Goal: Task Accomplishment & Management: Use online tool/utility

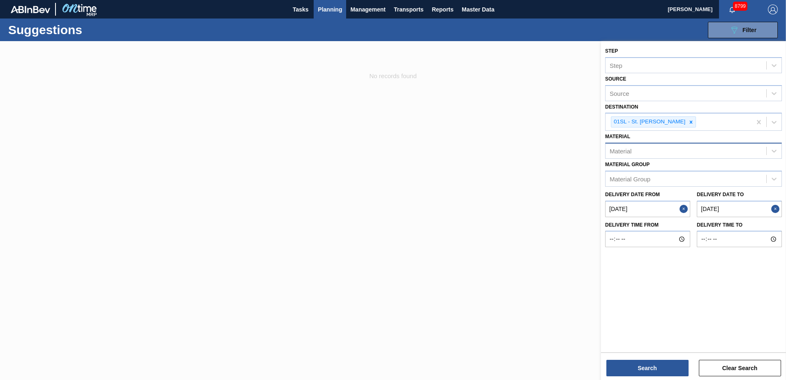
click at [678, 148] on div "Material" at bounding box center [685, 151] width 161 height 12
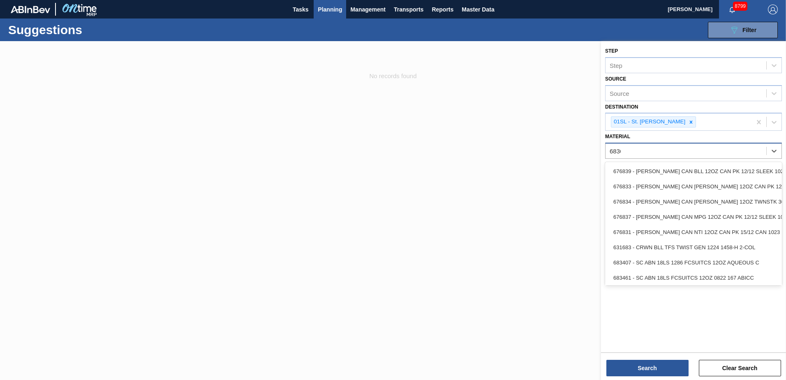
type input "683603"
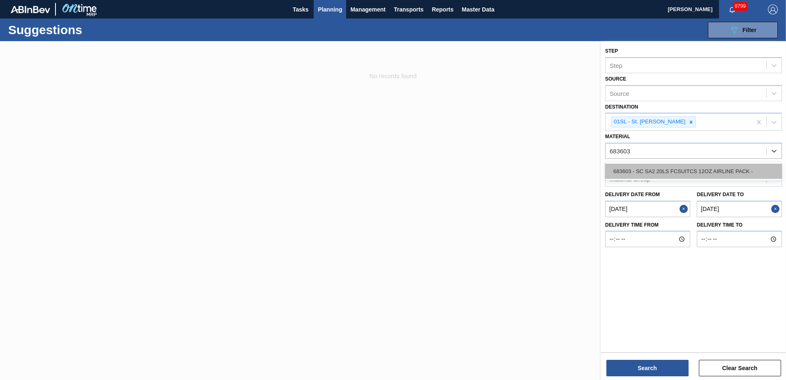
click at [682, 176] on div "683603 - SC SA2 20LS FCSUITCS 12OZ AIRLINE PACK -" at bounding box center [693, 171] width 177 height 15
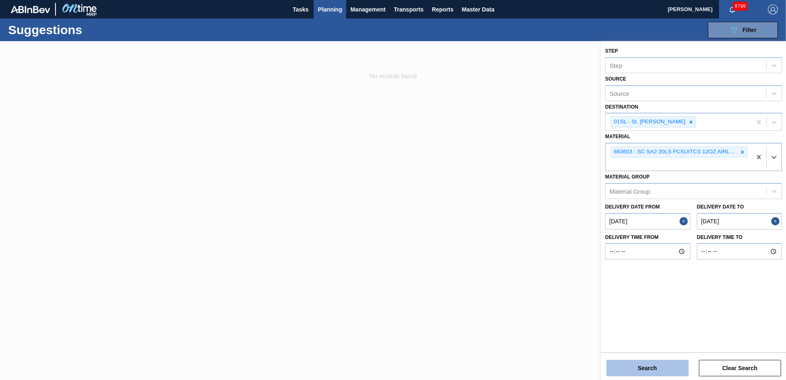
click at [648, 363] on button "Search" at bounding box center [647, 367] width 82 height 16
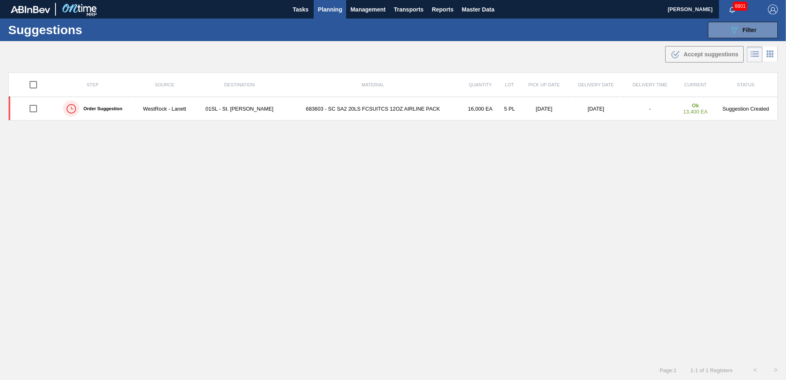
type from "[DATE]"
type to "[DATE]"
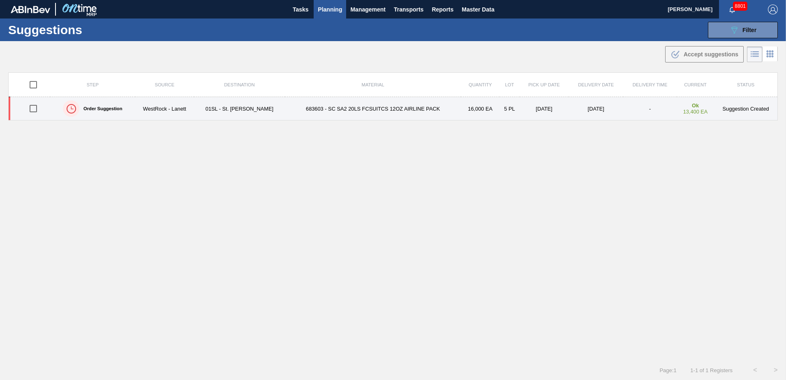
click at [34, 111] on input "checkbox" at bounding box center [33, 108] width 17 height 17
checkbox input "true"
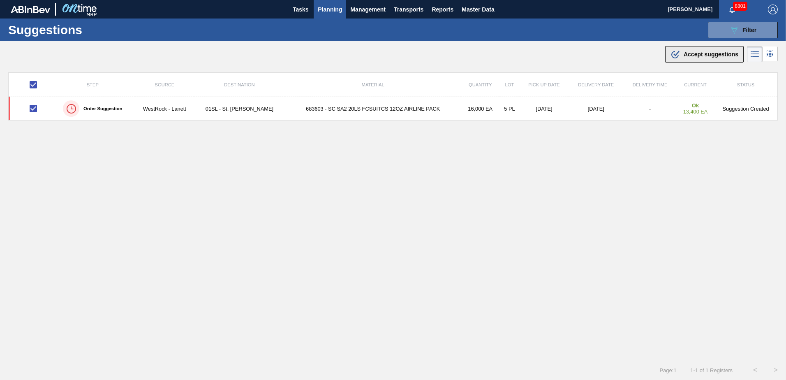
click at [703, 52] on span "Accept suggestions" at bounding box center [710, 54] width 55 height 7
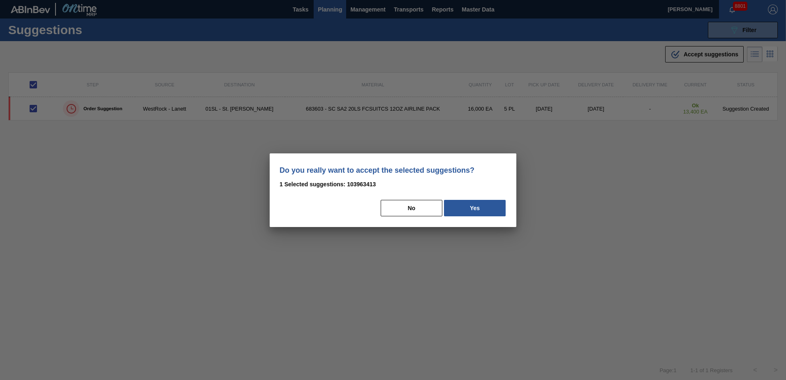
drag, startPoint x: 463, startPoint y: 206, endPoint x: 750, endPoint y: 206, distance: 286.8
click at [470, 206] on button "Yes" at bounding box center [475, 208] width 62 height 16
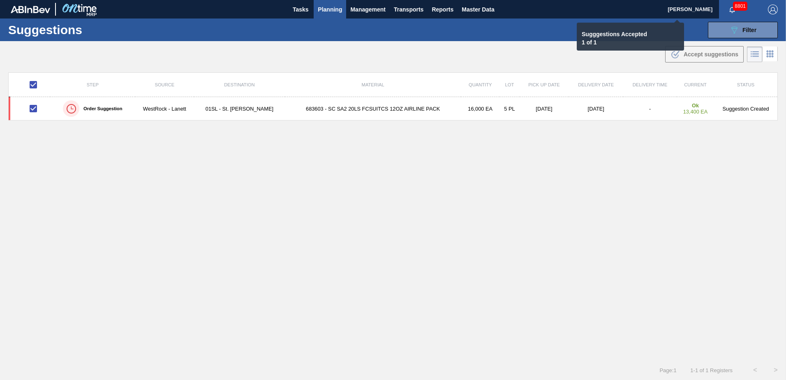
checkbox input "false"
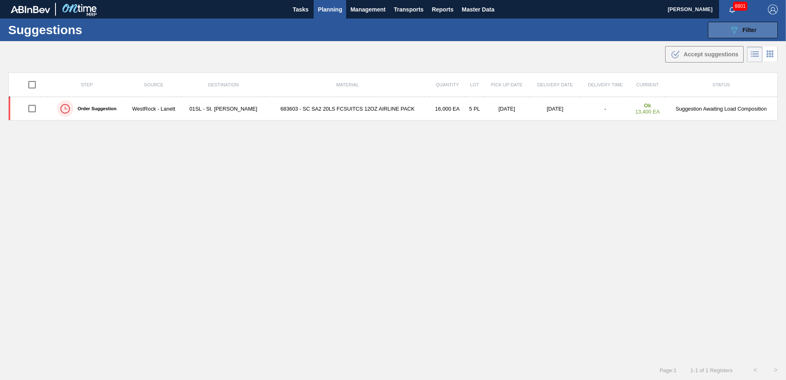
click at [742, 28] on span "Filter" at bounding box center [749, 30] width 14 height 7
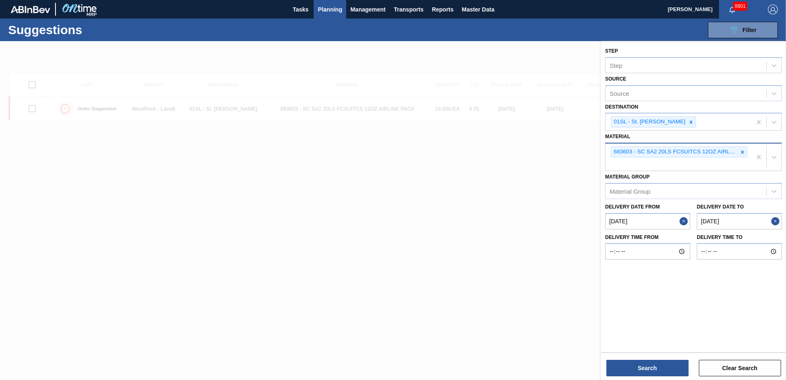
drag, startPoint x: 743, startPoint y: 150, endPoint x: 736, endPoint y: 145, distance: 8.2
click at [741, 149] on icon at bounding box center [742, 152] width 6 height 6
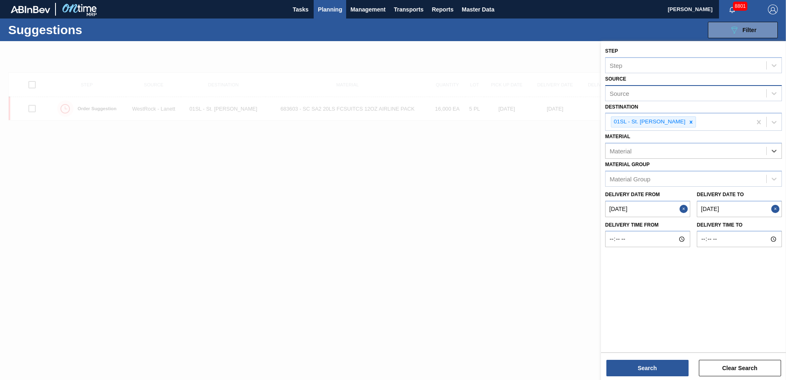
click at [682, 98] on div "Source" at bounding box center [685, 93] width 161 height 12
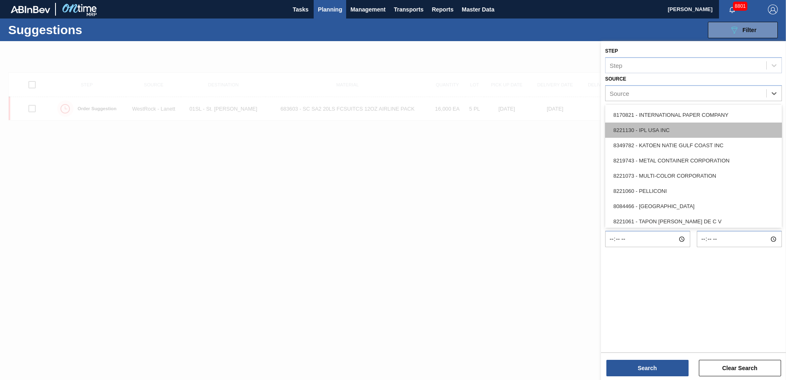
scroll to position [321, 0]
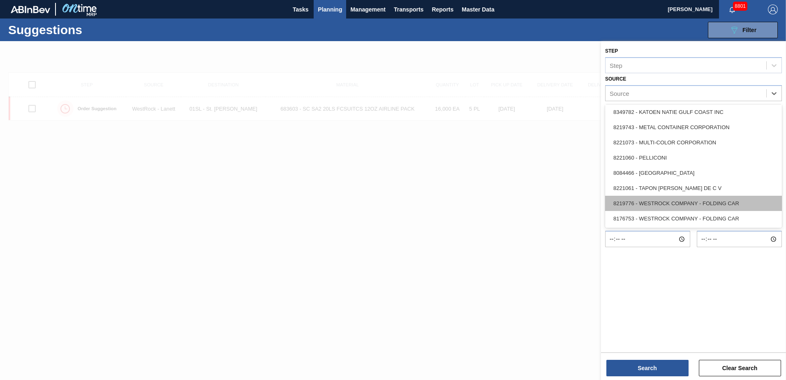
click at [687, 199] on div "8219776 - WESTROCK COMPANY - FOLDING CAR" at bounding box center [693, 203] width 177 height 15
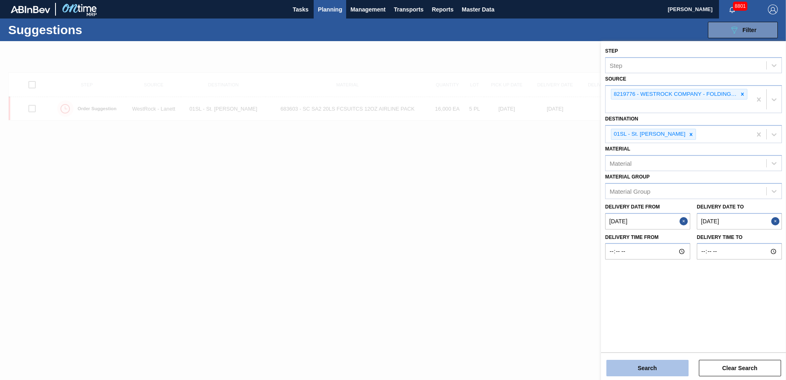
click at [658, 375] on button "Search" at bounding box center [647, 367] width 82 height 16
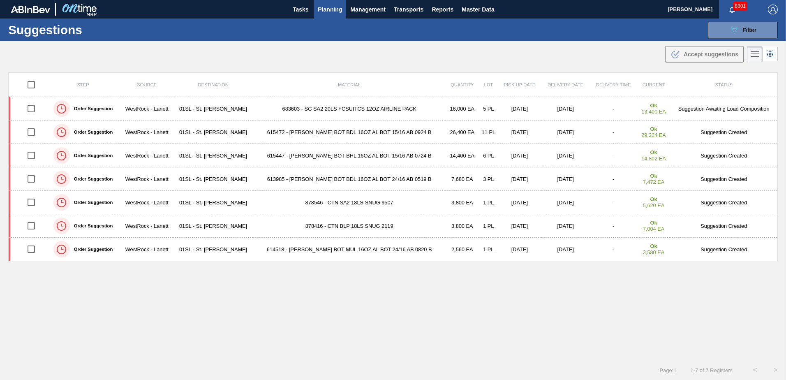
click at [333, 11] on span "Planning" at bounding box center [330, 10] width 24 height 10
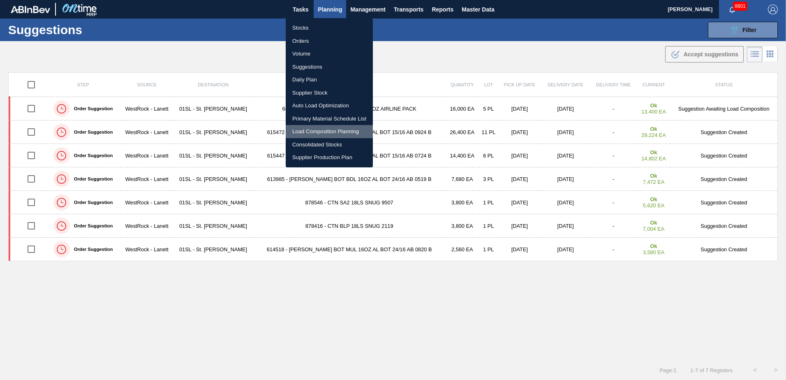
click at [310, 129] on li "Load Composition Planning" at bounding box center [329, 131] width 87 height 13
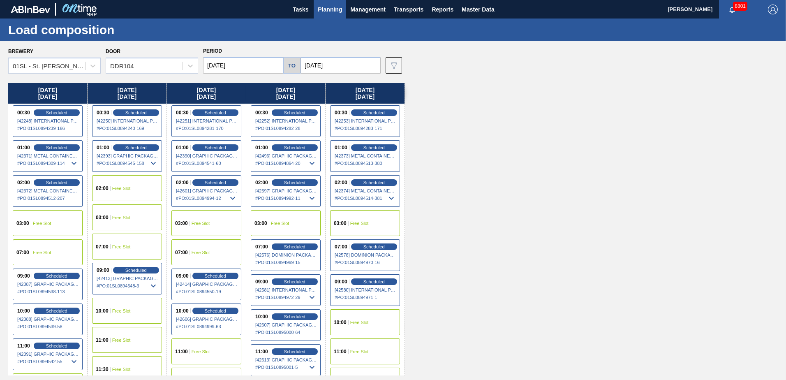
click at [203, 250] on span "Free Slot" at bounding box center [200, 252] width 18 height 5
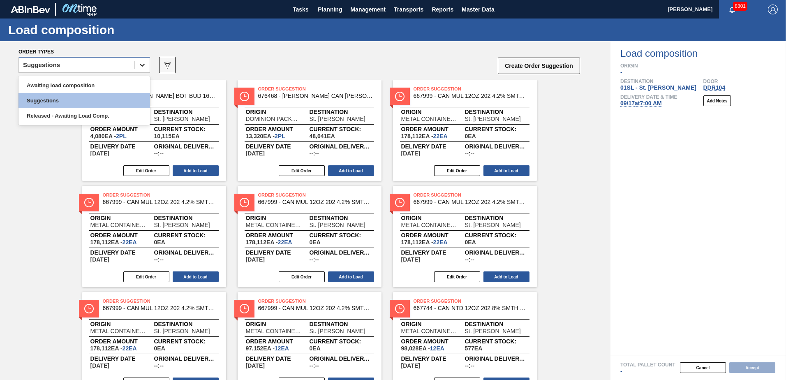
click at [141, 67] on icon at bounding box center [142, 65] width 8 height 8
click at [108, 86] on div "Awaiting load composition" at bounding box center [83, 85] width 131 height 15
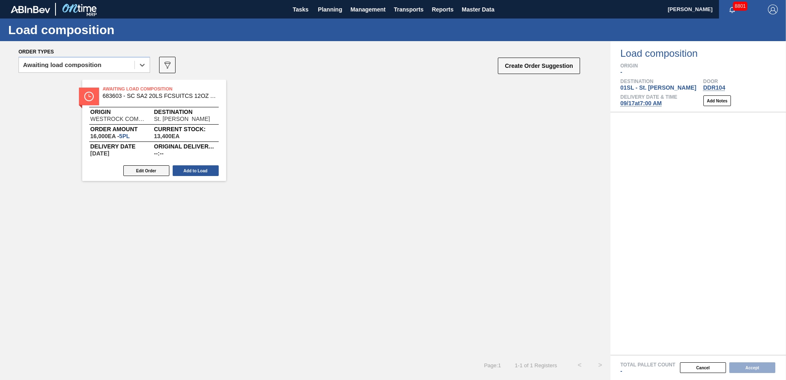
click at [160, 168] on button "Edit Order" at bounding box center [146, 170] width 46 height 11
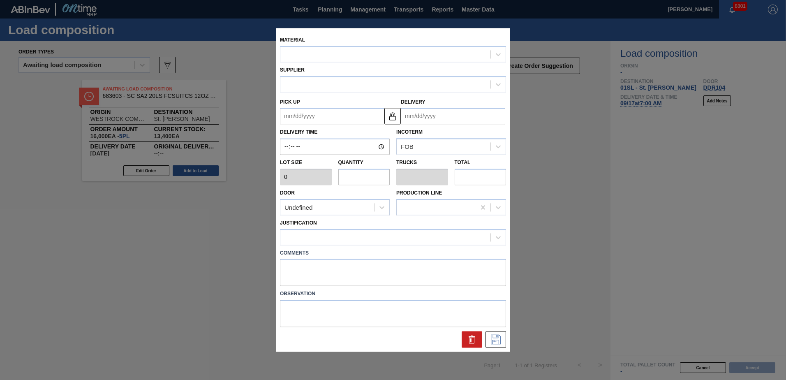
type input "3,200"
type input "5"
type input "0.192"
type input "16,000"
type up "[DATE]"
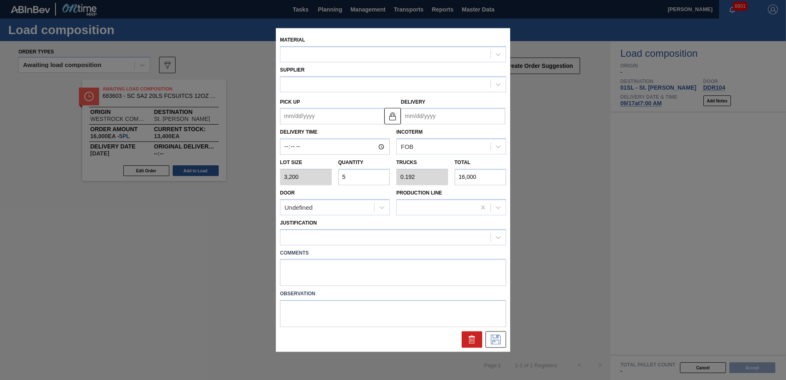
type input "[DATE]"
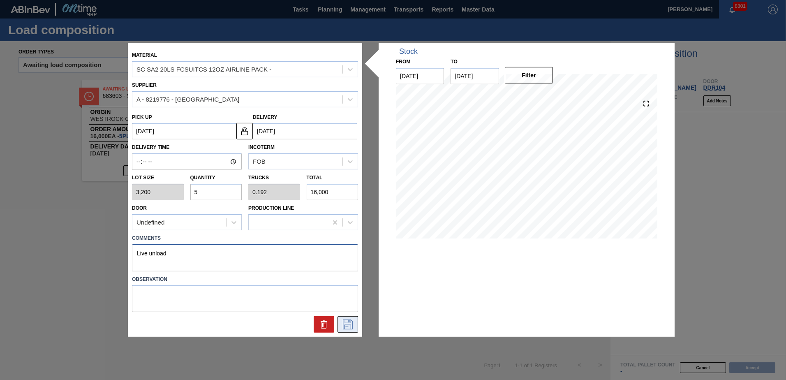
type textarea "Live unload"
click at [345, 331] on button at bounding box center [347, 324] width 21 height 16
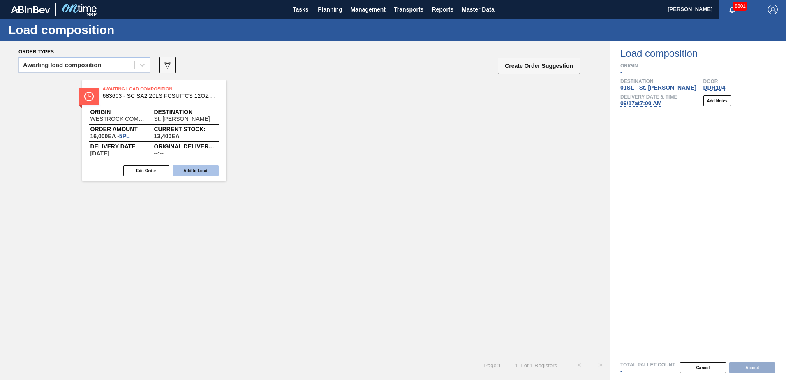
click at [194, 170] on button "Add to Load" at bounding box center [196, 170] width 46 height 11
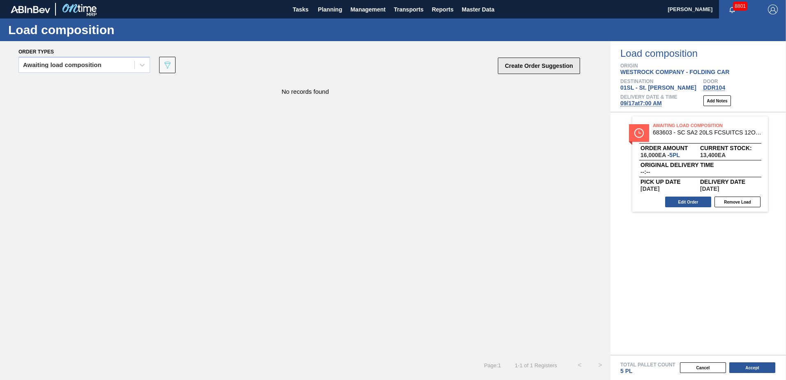
click at [552, 67] on button "Create Order Suggestion" at bounding box center [539, 66] width 82 height 16
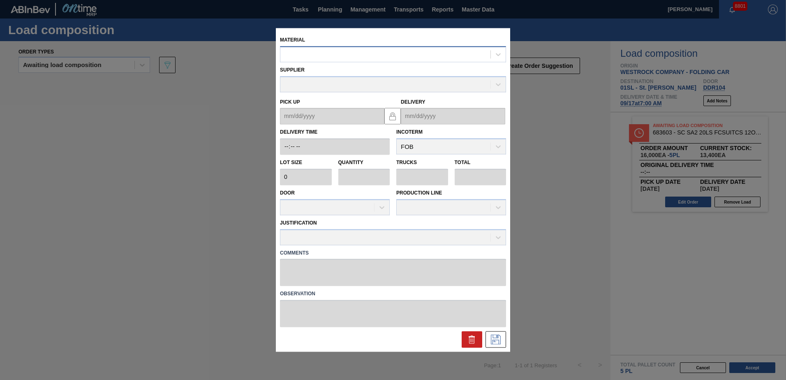
click at [402, 57] on div at bounding box center [385, 54] width 210 height 12
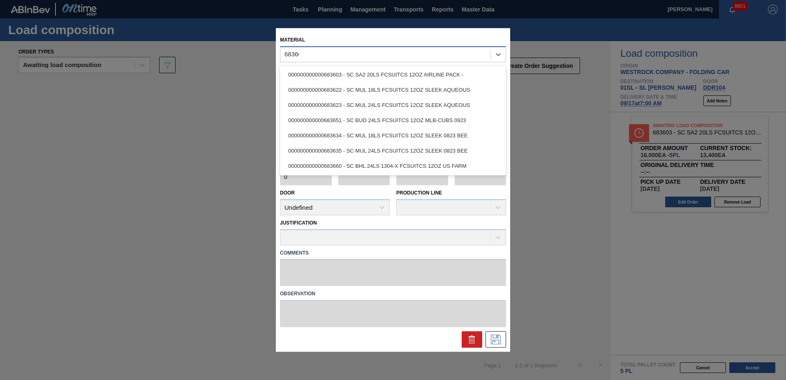
type input "683603"
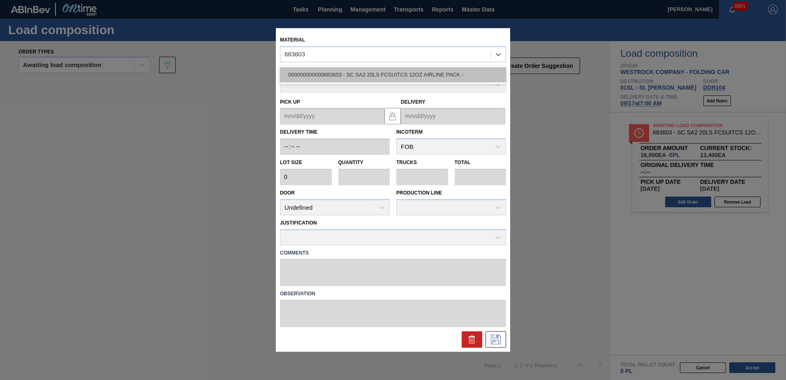
click at [408, 70] on div "000000000000683603 - SC SA2 20LS FCSUITCS 12OZ AIRLINE PACK -" at bounding box center [393, 74] width 226 height 15
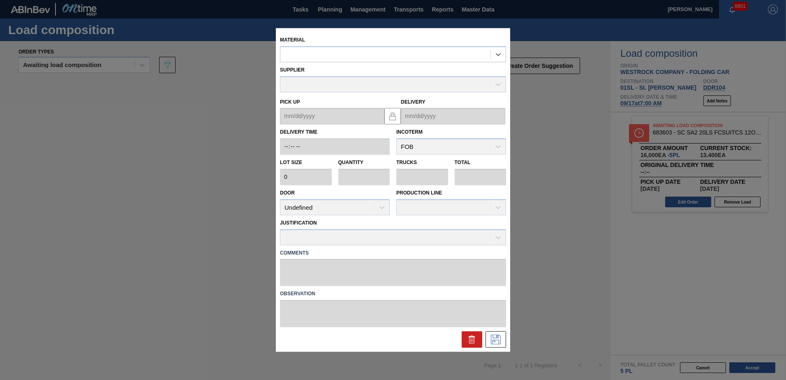
type input "3,200"
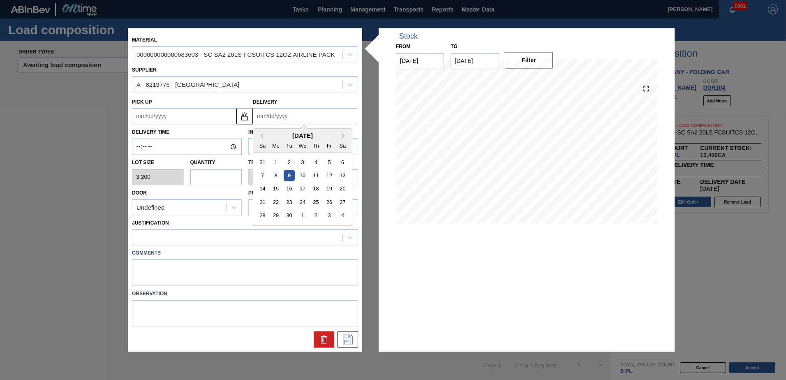
click at [294, 116] on input "Delivery" at bounding box center [305, 116] width 104 height 16
click at [305, 186] on div "17" at bounding box center [302, 188] width 11 height 11
type up "[DATE]"
type input "[DATE]"
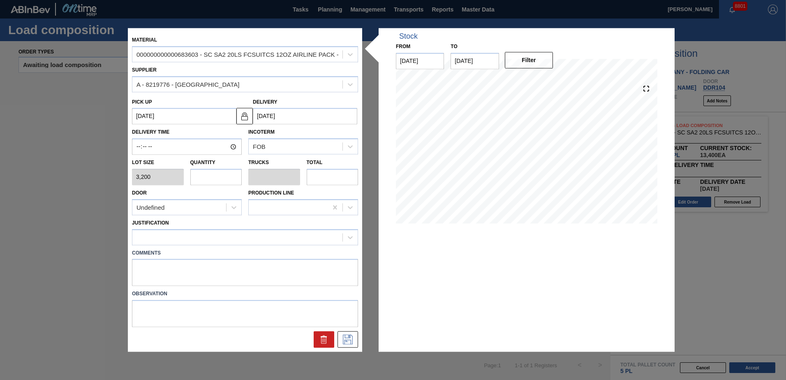
click at [212, 173] on input "text" at bounding box center [216, 176] width 52 height 16
type input "2"
type input "0.077"
type input "6,400"
type input "2"
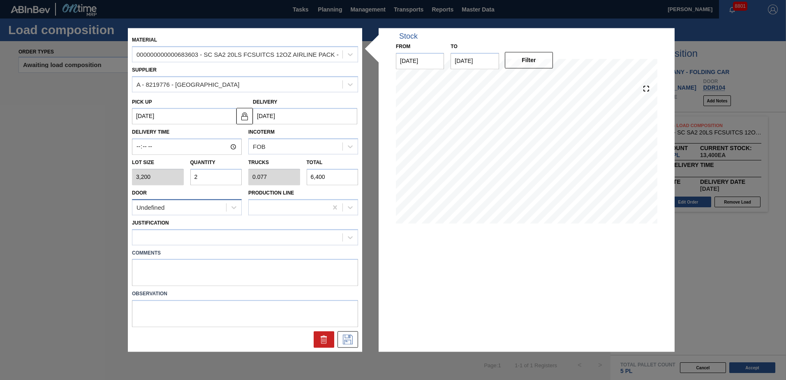
click at [209, 203] on div "Undefined" at bounding box center [179, 207] width 94 height 12
click at [170, 260] on div "DDR104" at bounding box center [187, 257] width 110 height 15
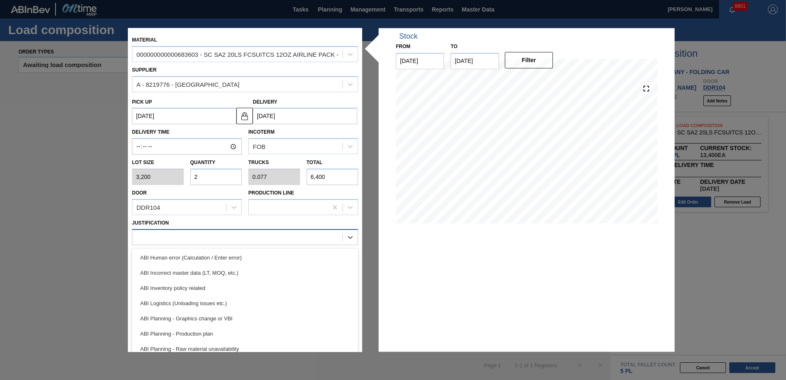
click at [167, 236] on div at bounding box center [237, 237] width 210 height 12
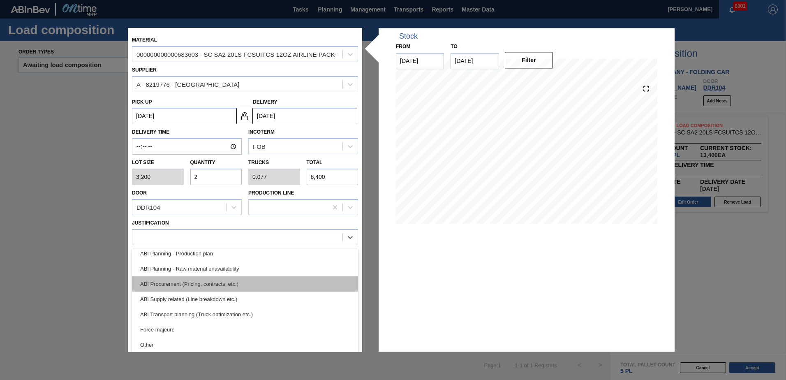
scroll to position [82, 0]
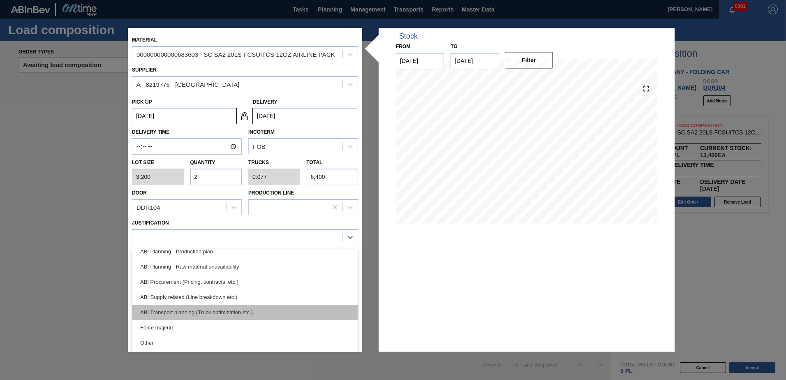
click at [224, 311] on div "ABI Transport planning (Truck optimization etc.)" at bounding box center [245, 311] width 226 height 15
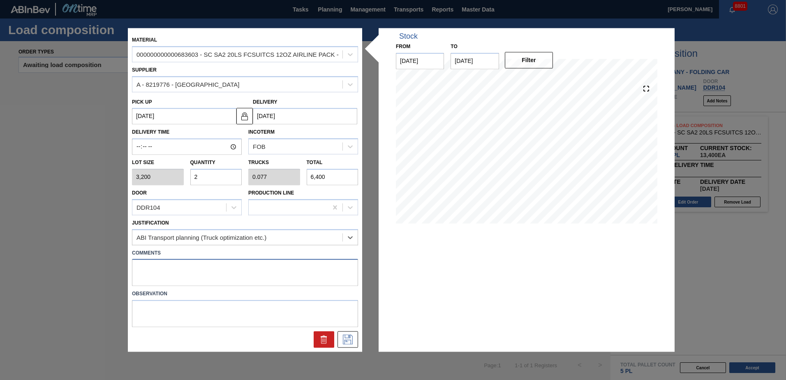
click at [187, 270] on textarea at bounding box center [245, 272] width 226 height 27
type textarea "Live unload"
click at [356, 345] on button at bounding box center [347, 339] width 21 height 16
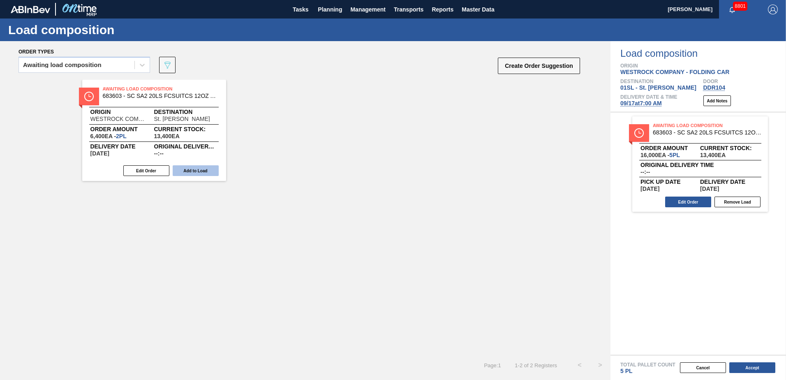
click at [203, 169] on button "Add to Load" at bounding box center [196, 170] width 46 height 11
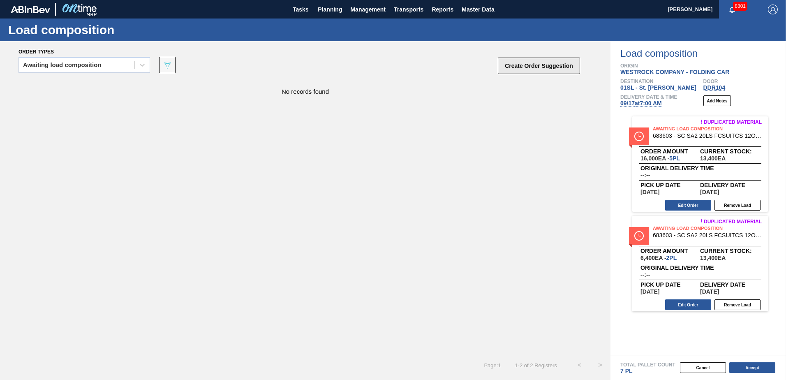
click at [535, 67] on button "Create Order Suggestion" at bounding box center [539, 66] width 82 height 16
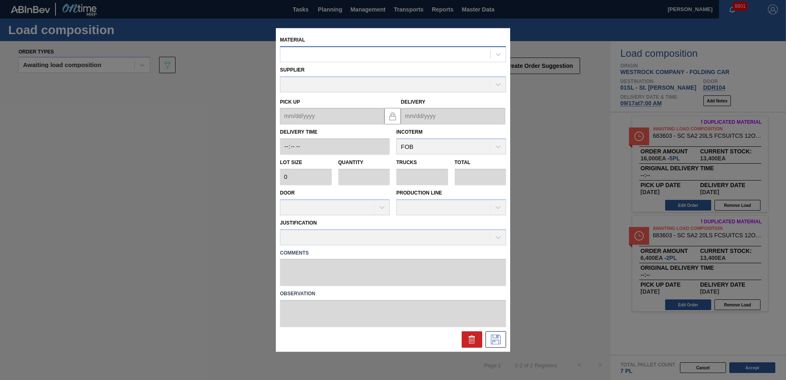
click at [398, 54] on div at bounding box center [385, 54] width 210 height 12
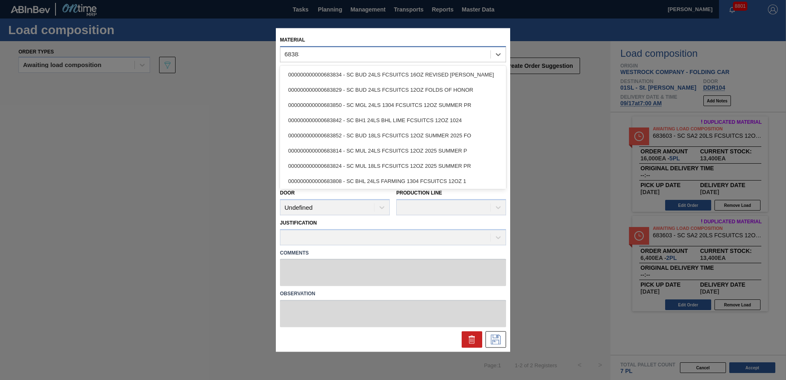
type input "683834"
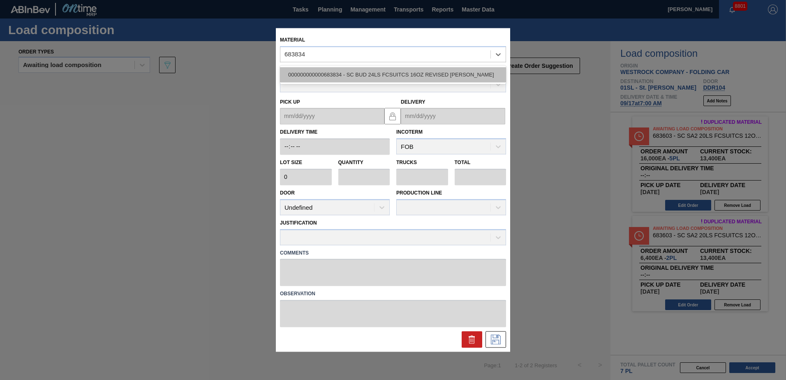
click at [440, 70] on div "000000000000683834 - SC BUD 24LS FCSUITCS 16OZ REVISED [PERSON_NAME]" at bounding box center [393, 74] width 226 height 15
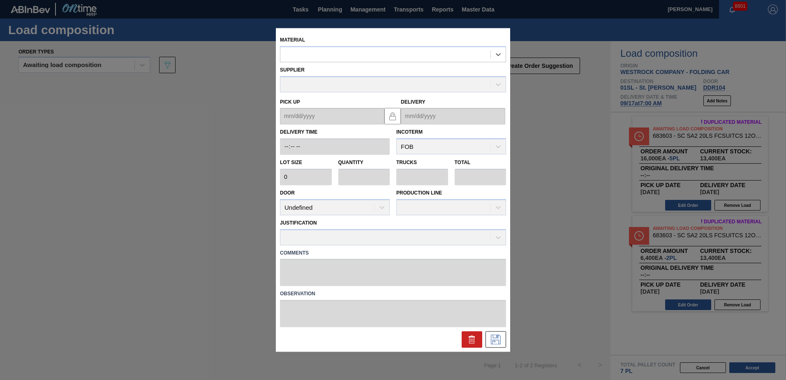
type input "2,400"
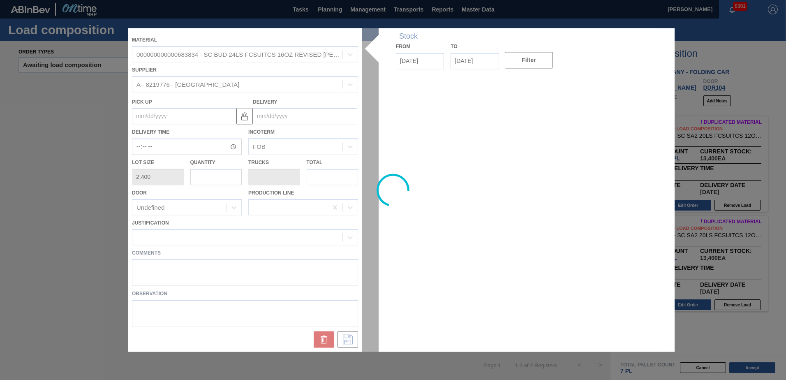
click at [284, 115] on div at bounding box center [393, 189] width 530 height 323
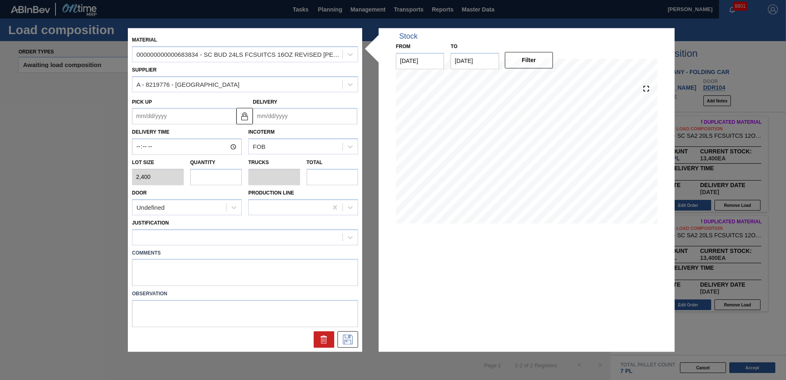
click at [287, 116] on input "Delivery" at bounding box center [305, 116] width 104 height 16
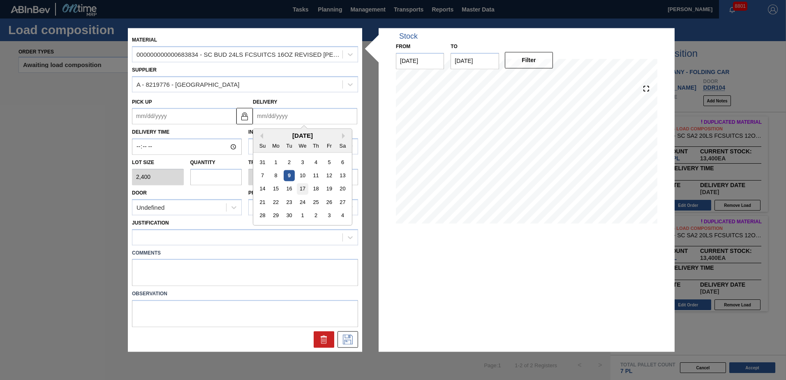
click at [305, 190] on div "17" at bounding box center [302, 188] width 11 height 11
type up "[DATE]"
type input "[DATE]"
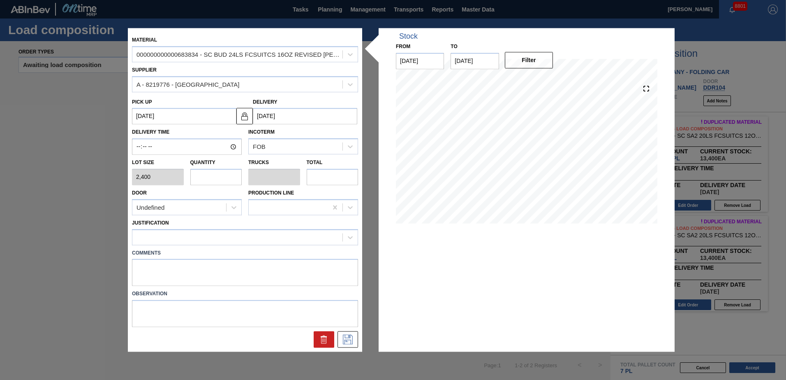
click at [233, 179] on input "text" at bounding box center [216, 176] width 52 height 16
type input "2"
type input "0.069"
type input "4,800"
type input "2"
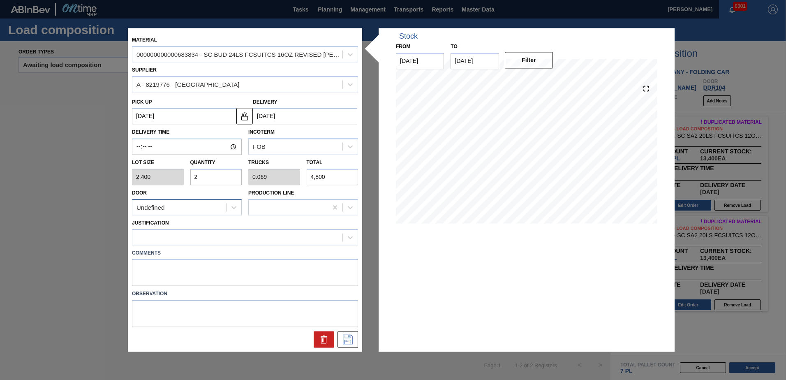
click at [166, 210] on div "Undefined" at bounding box center [179, 207] width 94 height 12
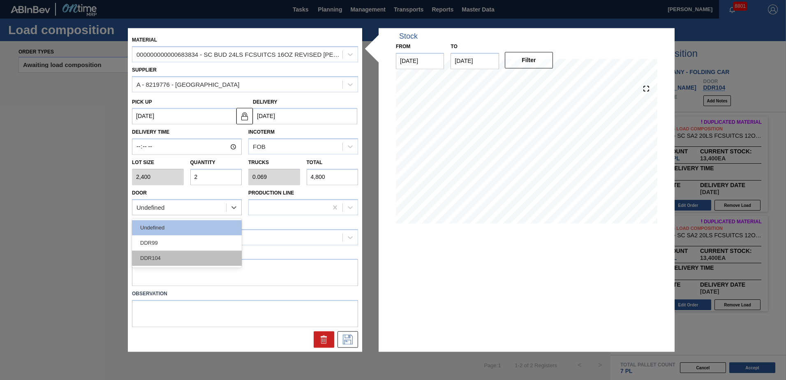
click at [178, 253] on div "DDR104" at bounding box center [187, 257] width 110 height 15
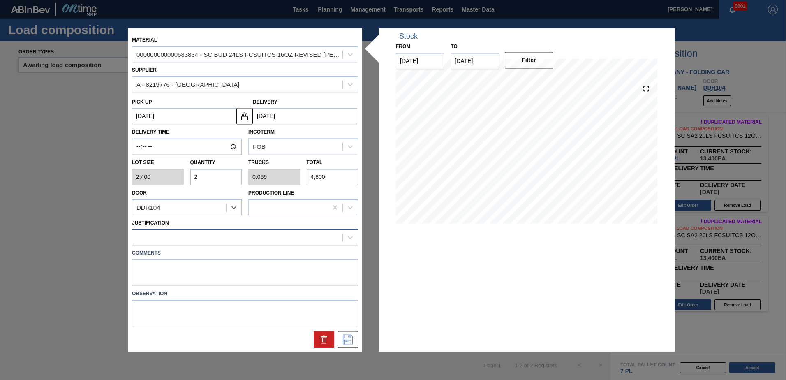
click at [182, 233] on div at bounding box center [237, 237] width 210 height 12
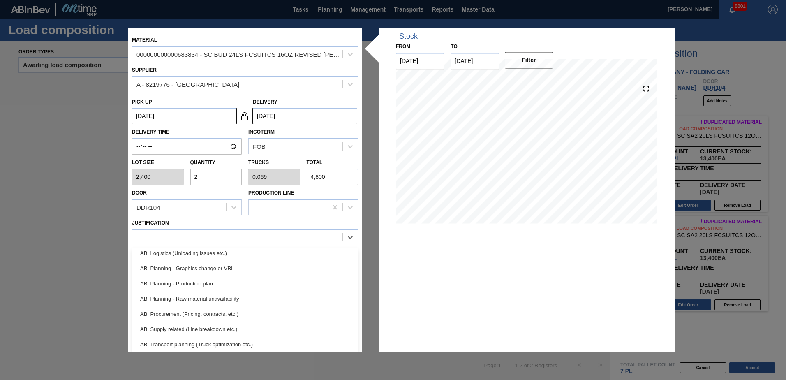
scroll to position [123, 0]
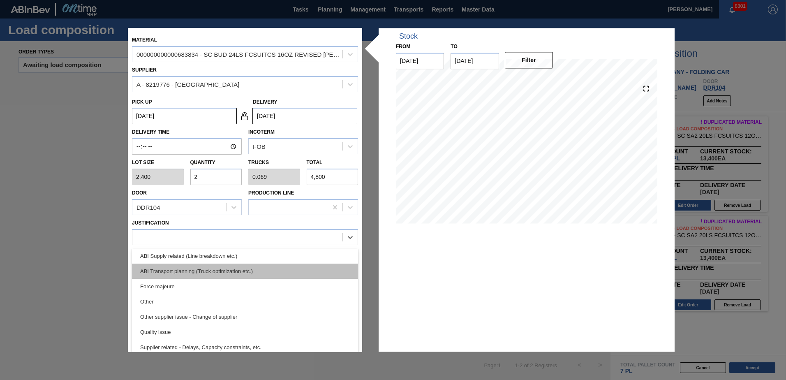
click at [226, 271] on div "ABI Transport planning (Truck optimization etc.)" at bounding box center [245, 270] width 226 height 15
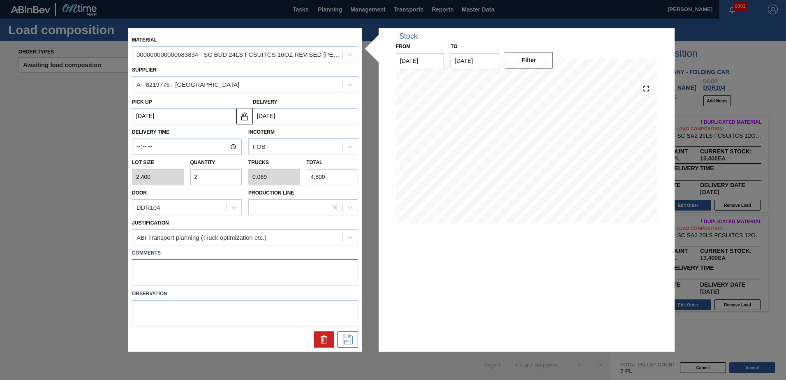
click at [193, 269] on textarea at bounding box center [245, 272] width 226 height 27
type textarea "Live unload"
click at [349, 340] on icon at bounding box center [347, 339] width 13 height 10
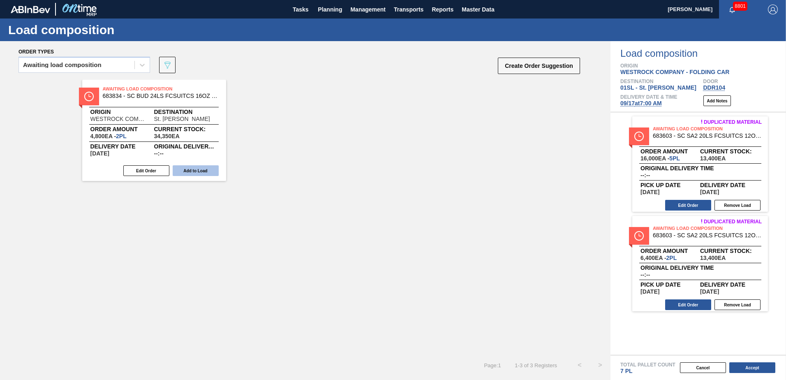
click at [212, 168] on button "Add to Load" at bounding box center [196, 170] width 46 height 11
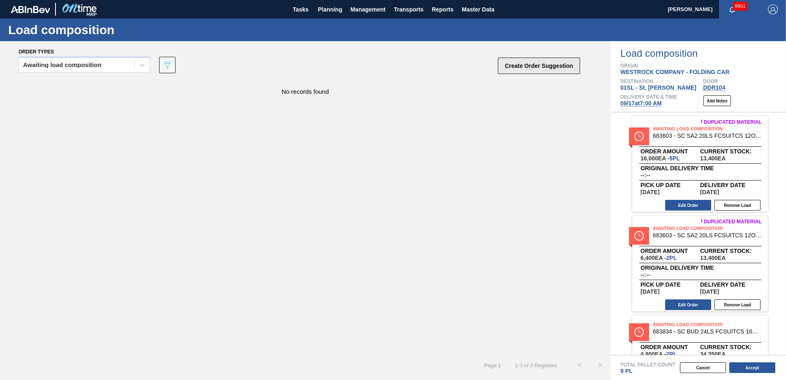
click at [545, 69] on button "Create Order Suggestion" at bounding box center [539, 66] width 82 height 16
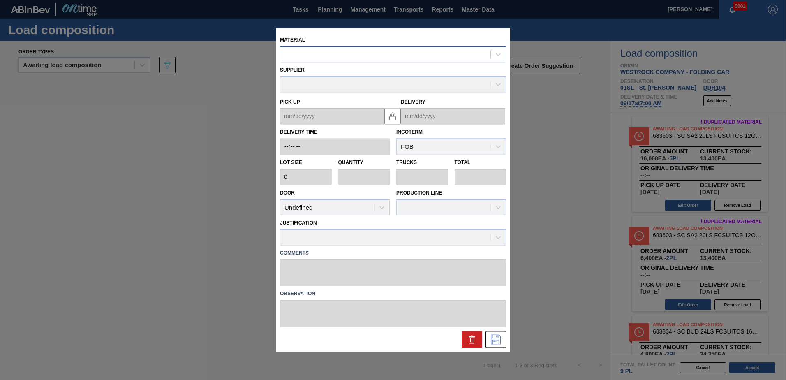
click at [390, 57] on div at bounding box center [385, 54] width 210 height 12
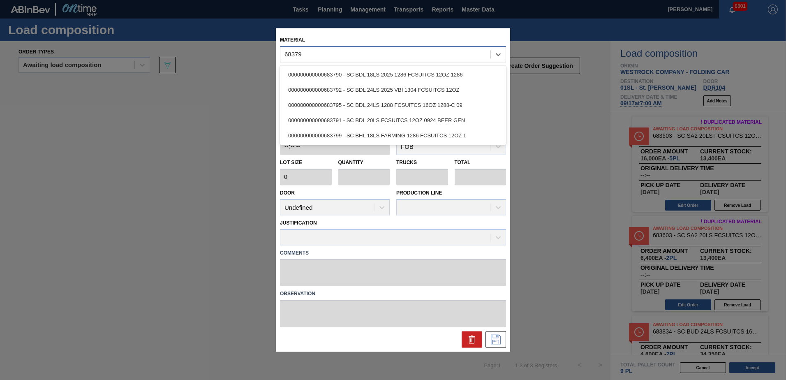
type input "683795"
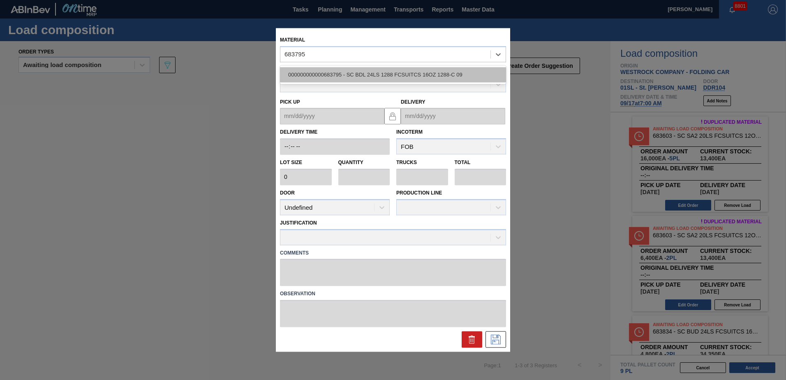
click at [387, 73] on div "000000000000683795 - SC BDL 24LS 1288 FCSUITCS 16OZ 1288-C 09" at bounding box center [393, 74] width 226 height 15
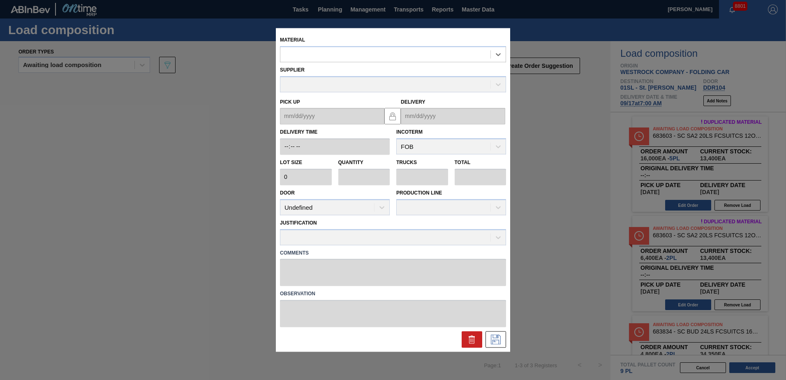
type input "2,400"
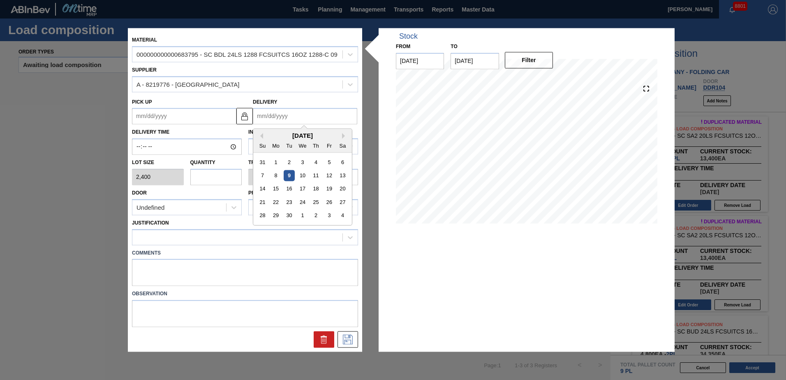
click at [295, 113] on input "Delivery" at bounding box center [305, 116] width 104 height 16
click at [298, 189] on div "17" at bounding box center [302, 188] width 11 height 11
type up "[DATE]"
type input "[DATE]"
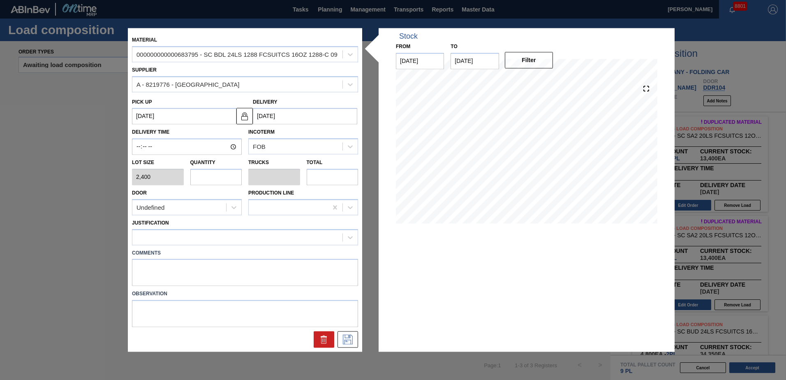
click at [226, 177] on input "text" at bounding box center [216, 176] width 52 height 16
type input "6"
type input "0.231"
type input "14,400"
type input "6"
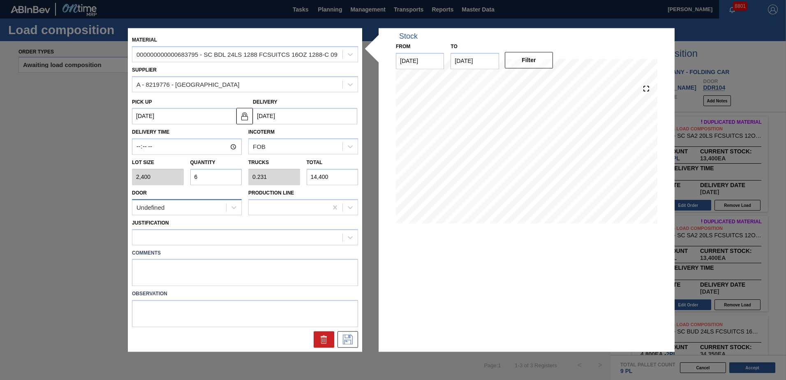
click at [204, 205] on div "Undefined" at bounding box center [179, 207] width 94 height 12
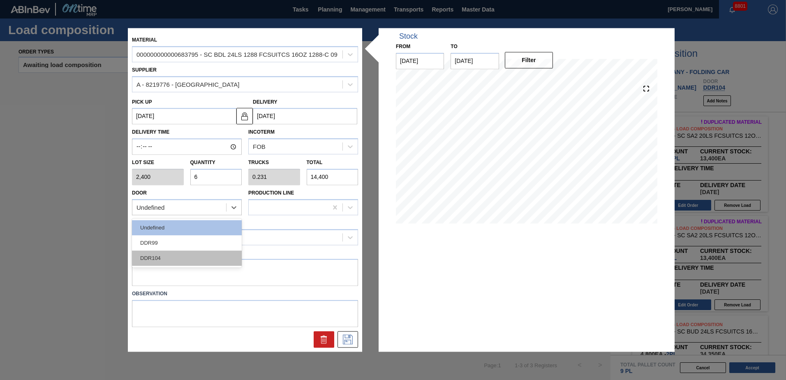
click at [184, 260] on div "DDR104" at bounding box center [187, 257] width 110 height 15
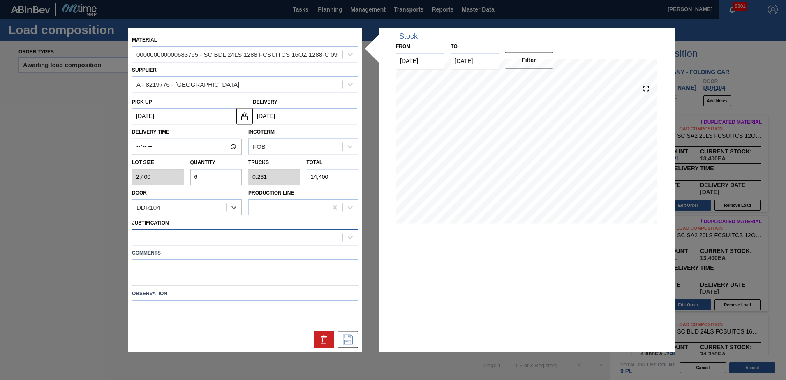
click at [185, 244] on div at bounding box center [245, 237] width 226 height 16
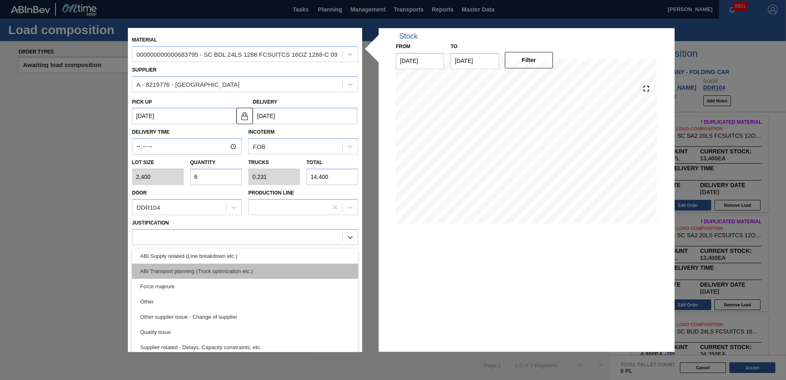
click at [210, 272] on div "ABI Transport planning (Truck optimization etc.)" at bounding box center [245, 270] width 226 height 15
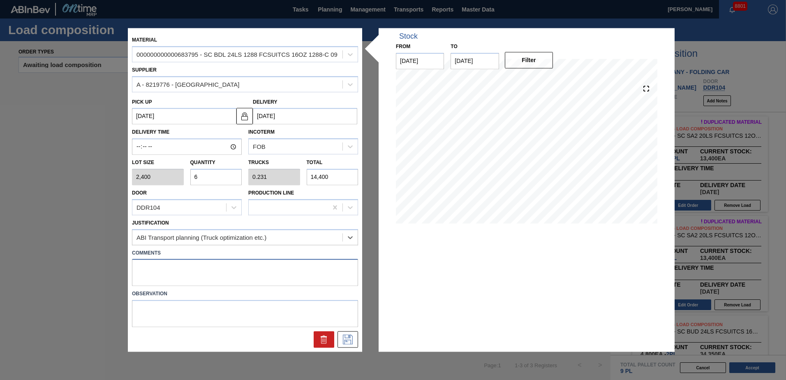
click at [154, 269] on textarea at bounding box center [245, 272] width 226 height 27
type textarea "Live unload"
click at [351, 333] on button at bounding box center [347, 339] width 21 height 16
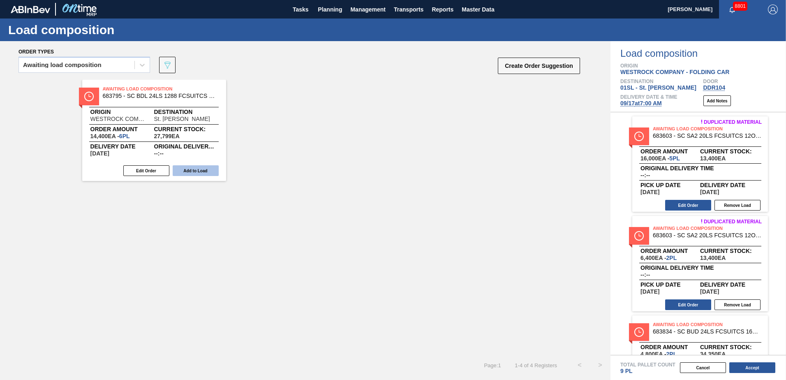
click at [207, 168] on button "Add to Load" at bounding box center [196, 170] width 46 height 11
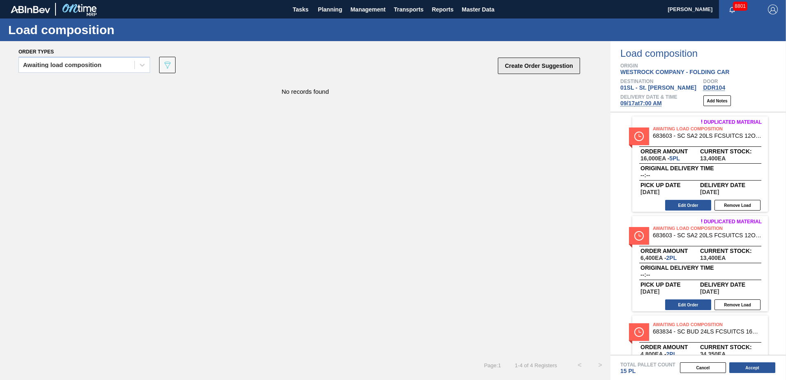
click at [534, 58] on button "Create Order Suggestion" at bounding box center [539, 66] width 82 height 16
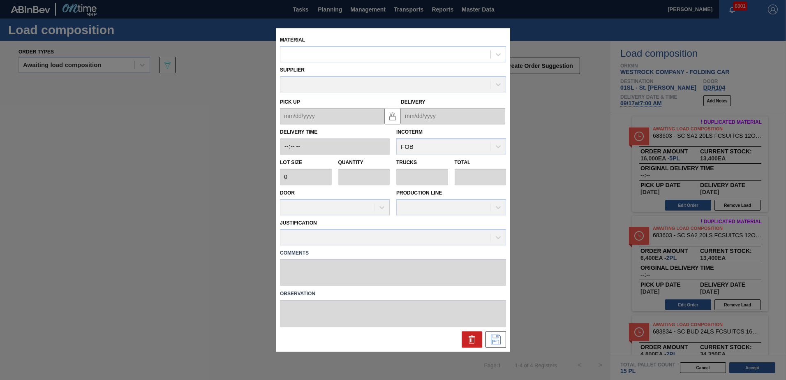
click at [303, 44] on div "Material" at bounding box center [393, 48] width 226 height 28
click at [304, 53] on div at bounding box center [385, 54] width 210 height 12
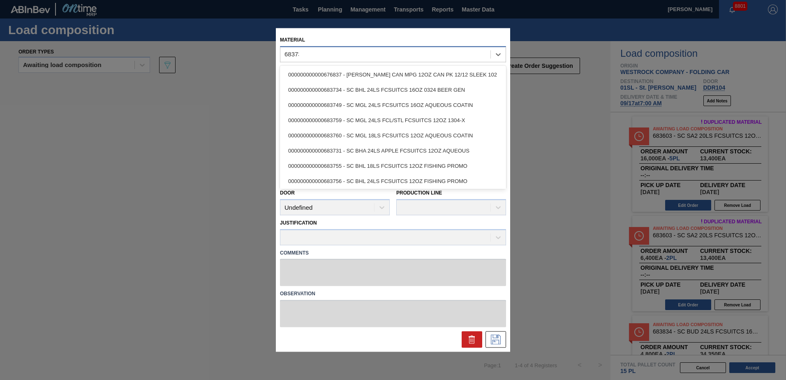
type input "683734"
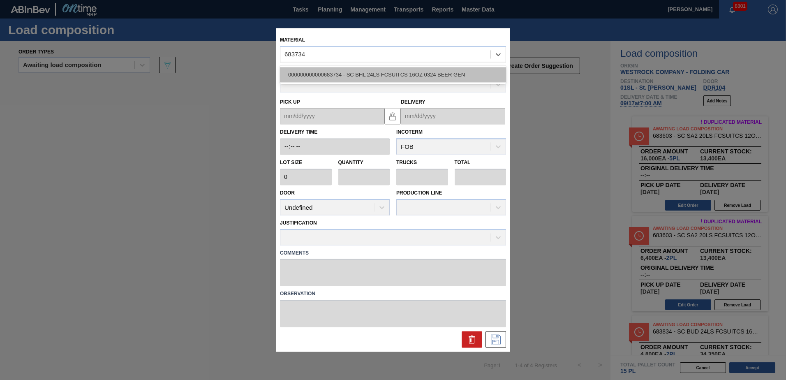
click at [316, 74] on div "000000000000683734 - SC BHL 24LS FCSUITCS 16OZ 0324 BEER GEN" at bounding box center [393, 74] width 226 height 15
type input "2,400"
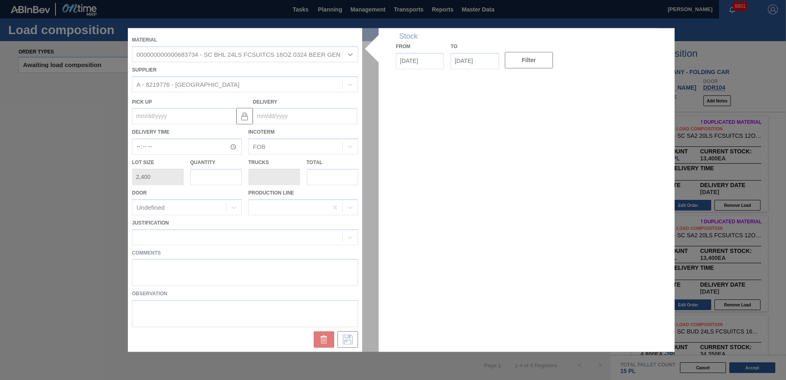
click at [297, 114] on div at bounding box center [393, 189] width 530 height 323
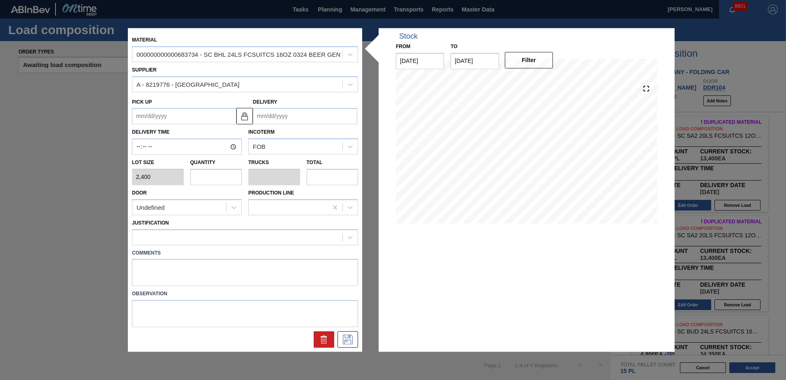
click at [295, 115] on input "Delivery" at bounding box center [305, 116] width 104 height 16
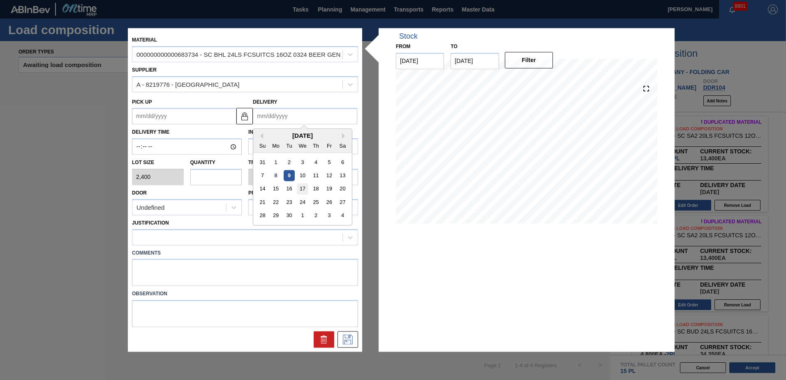
click at [302, 190] on div "17" at bounding box center [302, 188] width 11 height 11
type up "[DATE]"
type input "[DATE]"
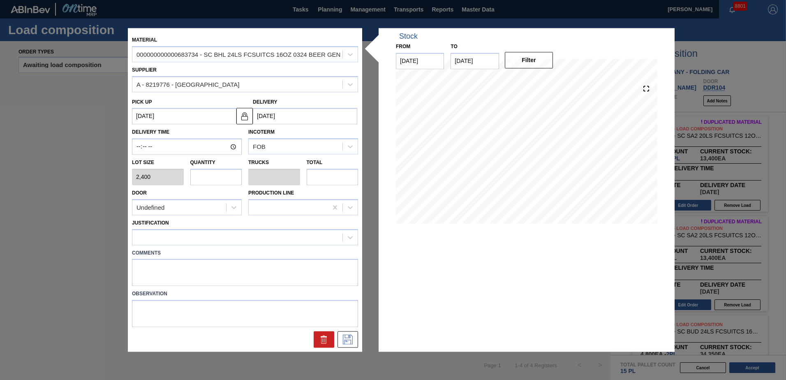
click at [223, 179] on input "text" at bounding box center [216, 176] width 52 height 16
type input "1"
type input "0.038"
type input "2,400"
type input "11"
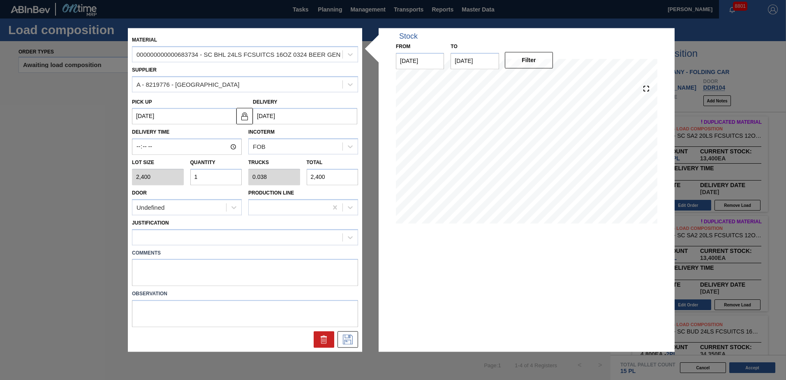
type input "0.423"
type input "26,400"
type input "11"
click at [185, 218] on div "Justification" at bounding box center [245, 231] width 226 height 28
drag, startPoint x: 182, startPoint y: 210, endPoint x: 180, endPoint y: 217, distance: 6.9
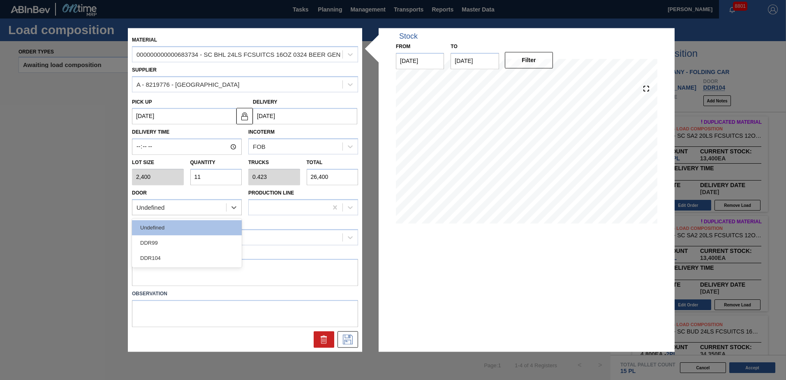
click at [181, 212] on div "Undefined" at bounding box center [179, 207] width 94 height 12
click at [167, 259] on div "DDR104" at bounding box center [187, 257] width 110 height 15
click at [175, 228] on div "Justification" at bounding box center [245, 231] width 226 height 28
click at [177, 235] on div at bounding box center [237, 237] width 210 height 12
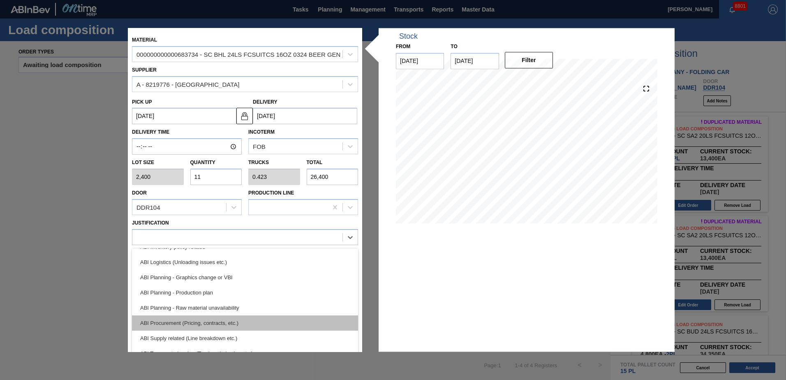
scroll to position [82, 0]
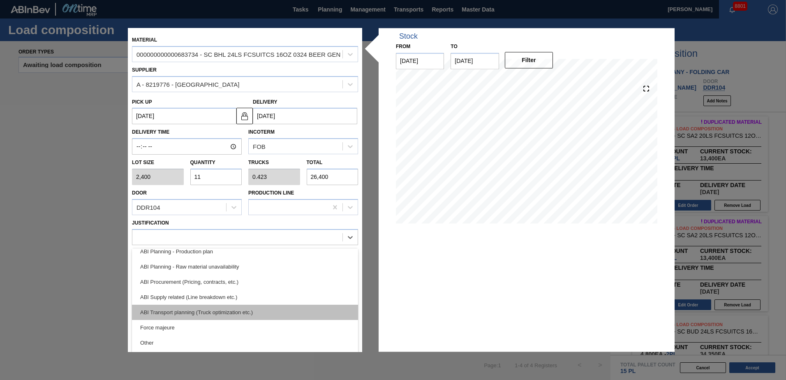
click at [209, 314] on div "ABI Transport planning (Truck optimization etc.)" at bounding box center [245, 311] width 226 height 15
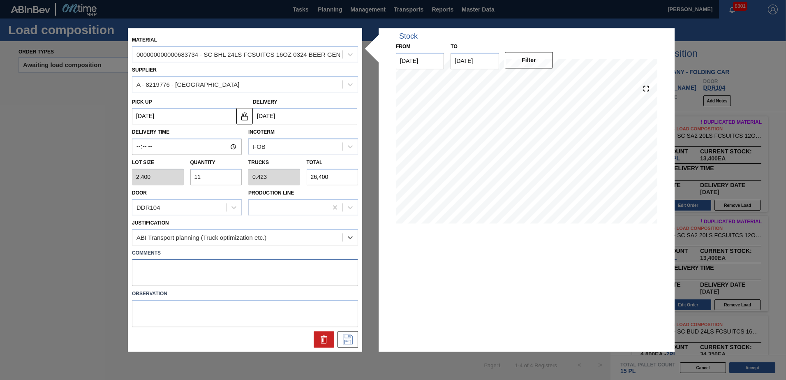
click at [160, 267] on textarea at bounding box center [245, 272] width 226 height 27
type textarea "Live unload"
click at [344, 334] on button at bounding box center [347, 339] width 21 height 16
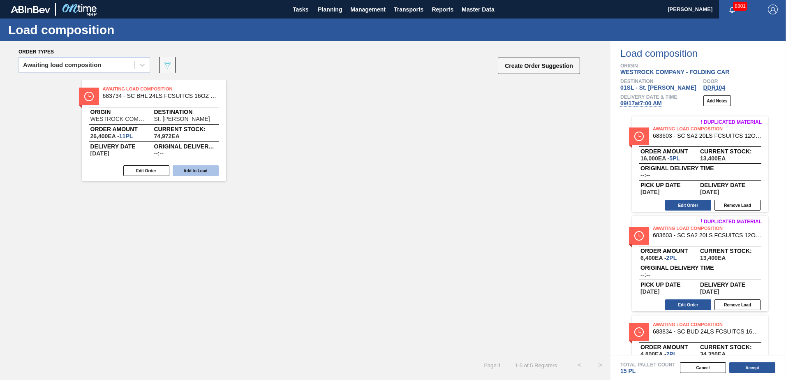
click at [202, 170] on button "Add to Load" at bounding box center [196, 170] width 46 height 11
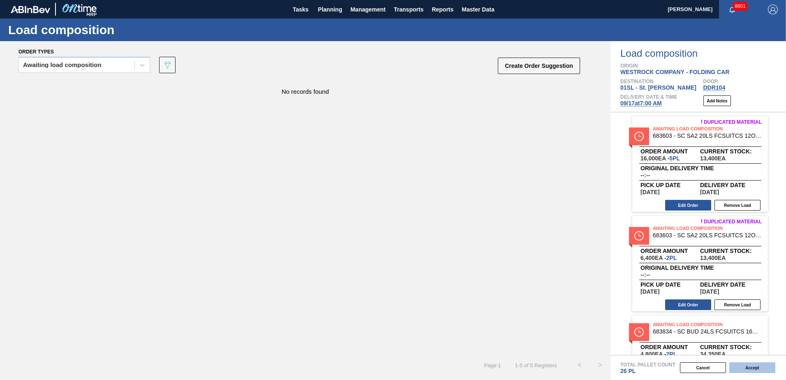
click at [749, 369] on button "Accept" at bounding box center [752, 367] width 46 height 11
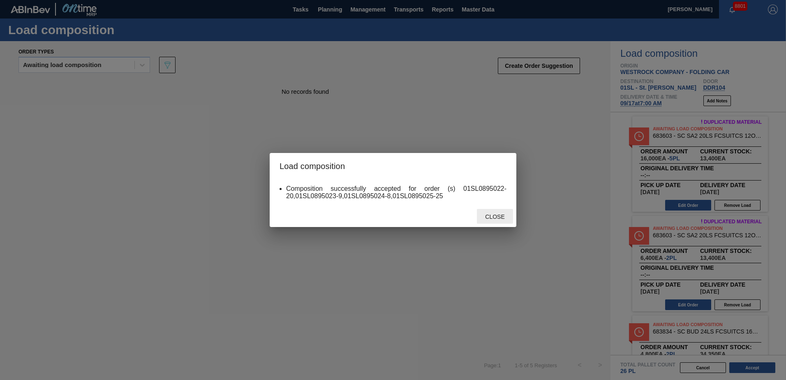
click at [504, 209] on div "Close" at bounding box center [495, 216] width 36 height 15
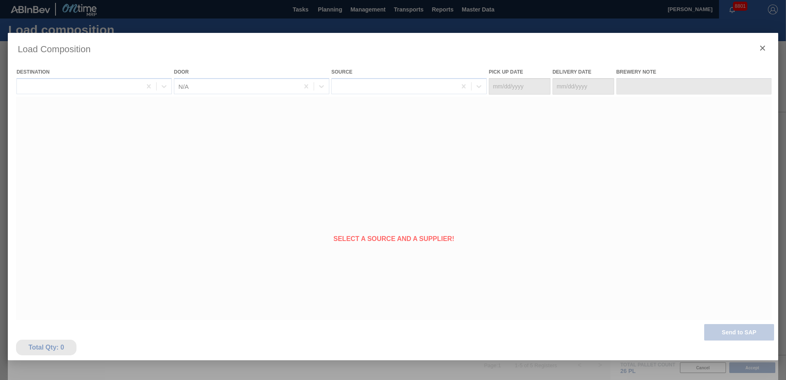
type Date "[DATE]"
